Goal: Information Seeking & Learning: Learn about a topic

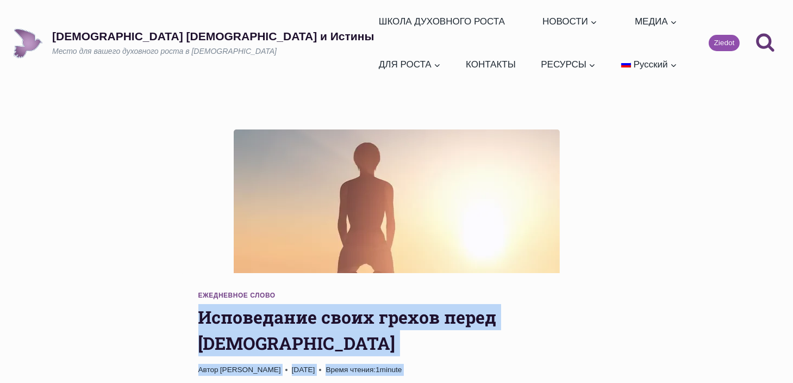
drag, startPoint x: 555, startPoint y: 128, endPoint x: 291, endPoint y: 298, distance: 313.7
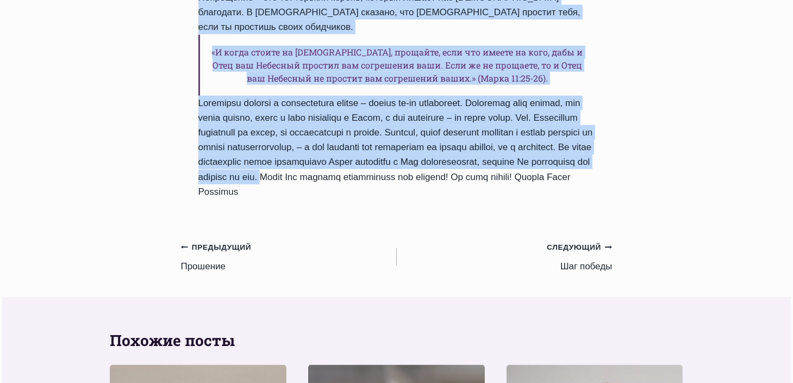
scroll to position [761, 0]
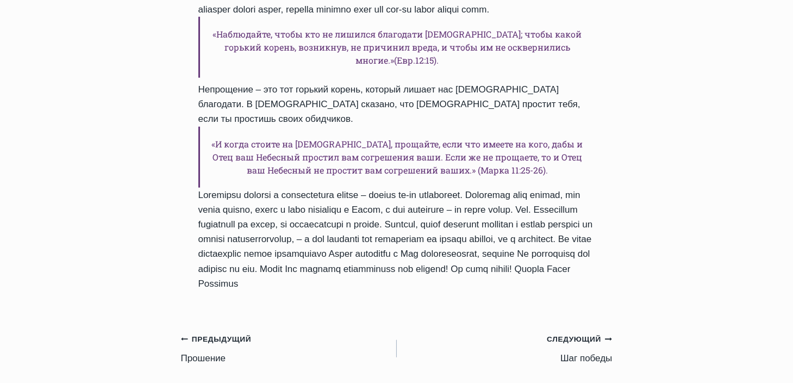
scroll to position [870, 0]
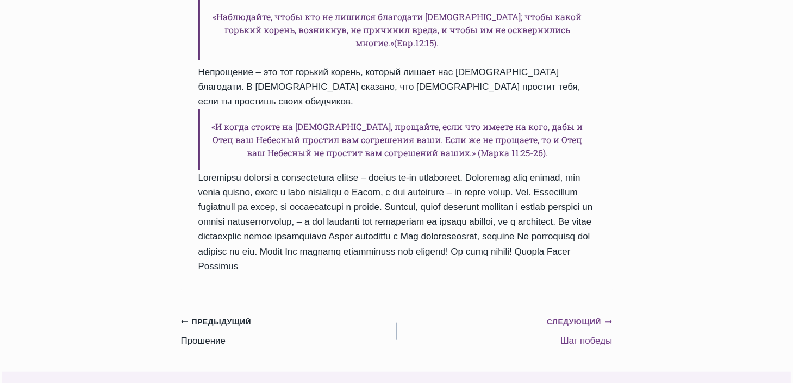
click at [596, 316] on small "Следующий Продолжить" at bounding box center [579, 322] width 65 height 12
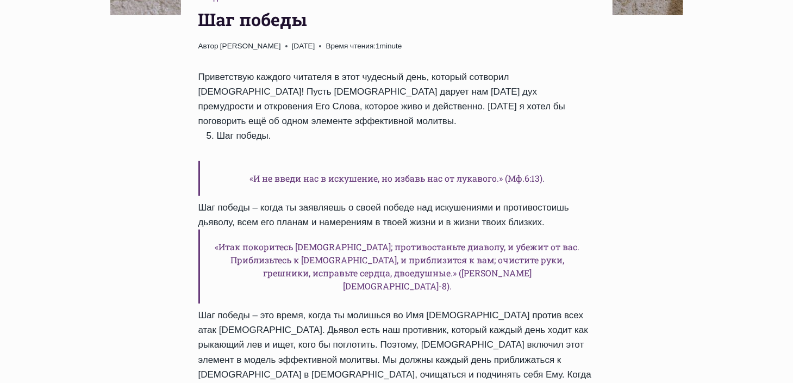
scroll to position [652, 0]
